Goal: Task Accomplishment & Management: Complete application form

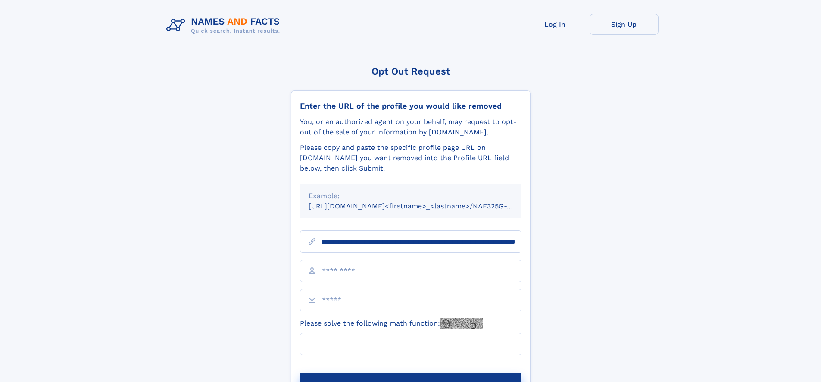
scroll to position [0, 98]
type input "**********"
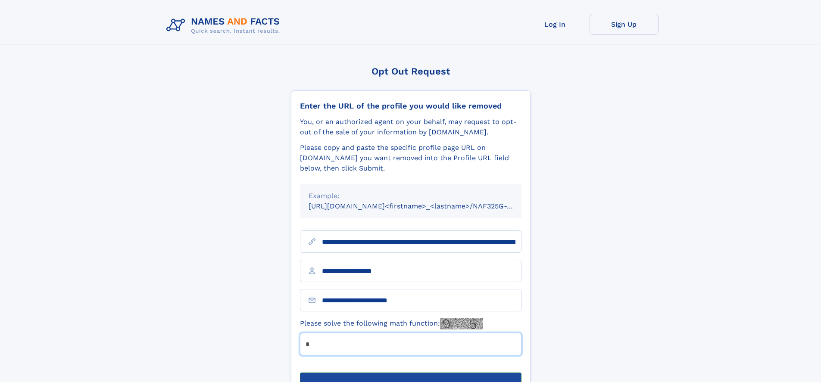
type input "*"
click at [410, 373] on button "Submit Opt Out Request" at bounding box center [410, 387] width 221 height 28
